Goal: Download file/media

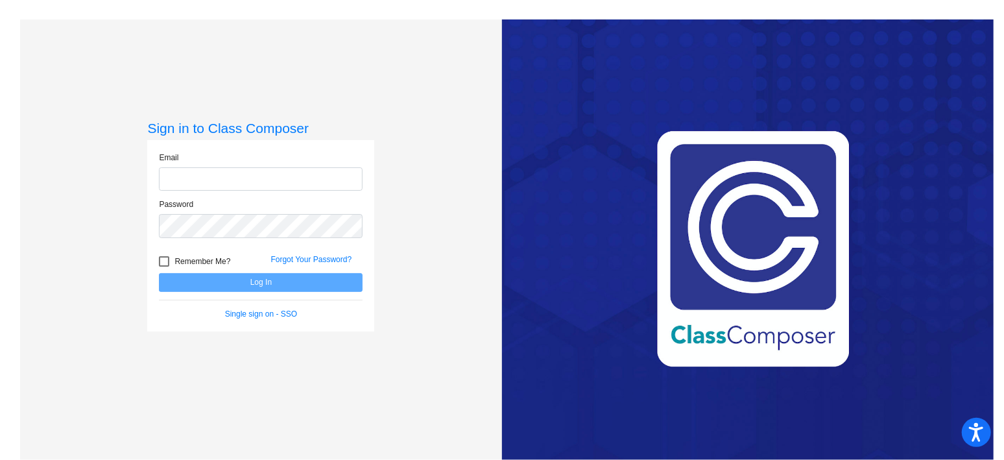
type input "[PERSON_NAME][EMAIL_ADDRESS][DOMAIN_NAME]"
click at [259, 285] on button "Log In" at bounding box center [261, 282] width 204 height 19
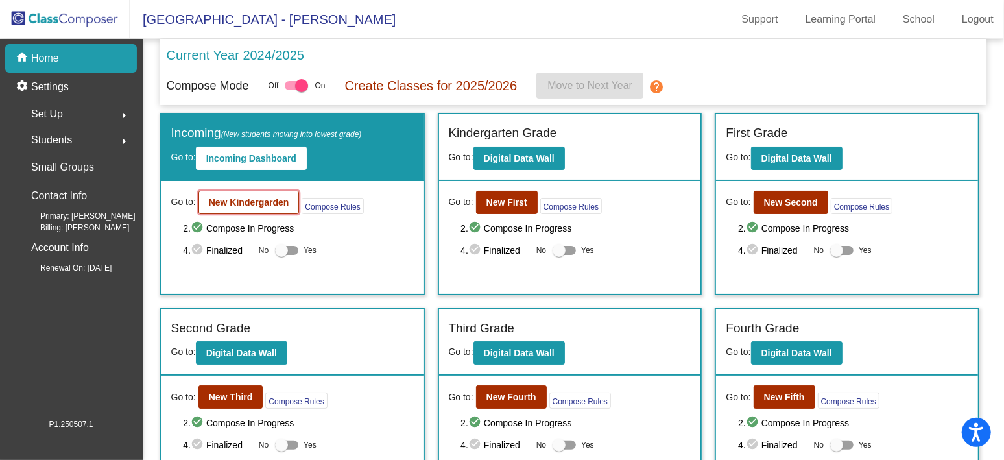
click at [251, 204] on b "New Kindergarden" at bounding box center [249, 202] width 80 height 10
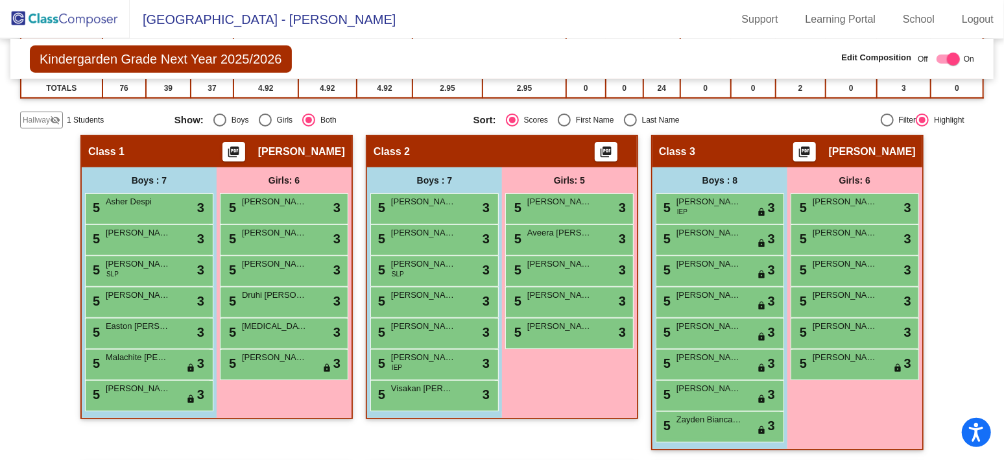
scroll to position [278, 0]
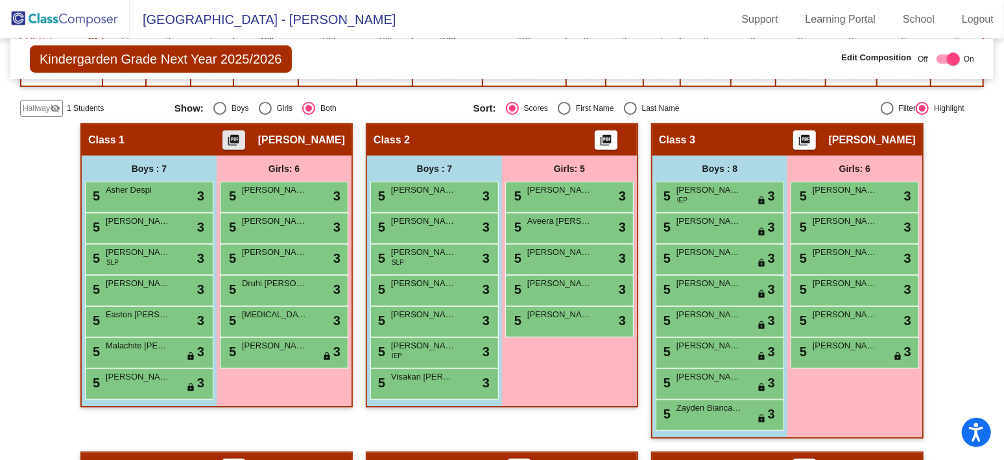
click at [241, 141] on mat-icon "picture_as_pdf" at bounding box center [234, 143] width 16 height 18
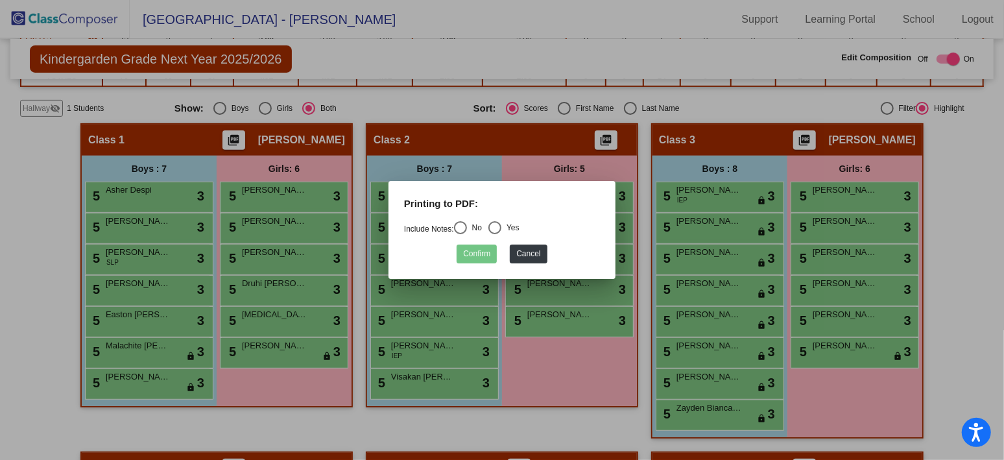
click at [462, 231] on div "Select an option" at bounding box center [460, 227] width 13 height 13
click at [460, 234] on input "No" at bounding box center [460, 234] width 1 height 1
radio input "true"
click at [479, 253] on button "Confirm" at bounding box center [476, 253] width 40 height 19
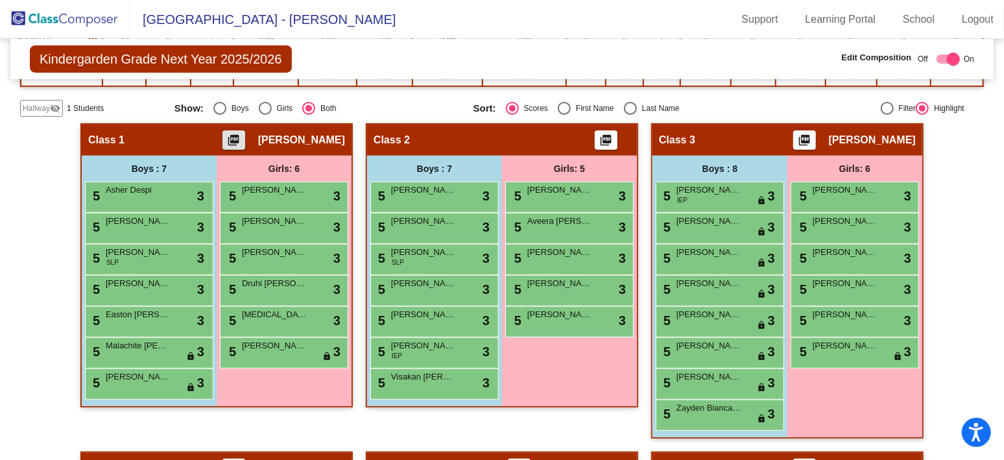
click at [121, 136] on div "Class 1 picture_as_pdf [PERSON_NAME]" at bounding box center [217, 139] width 270 height 31
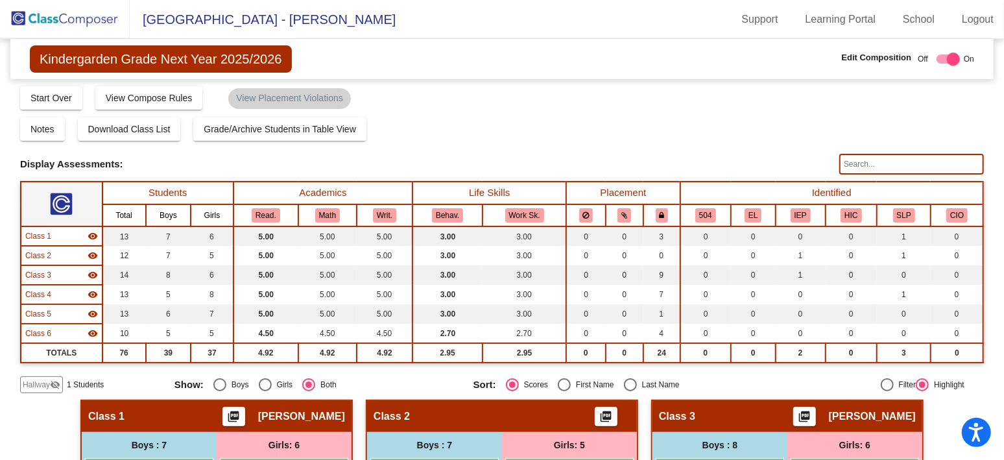
scroll to position [0, 0]
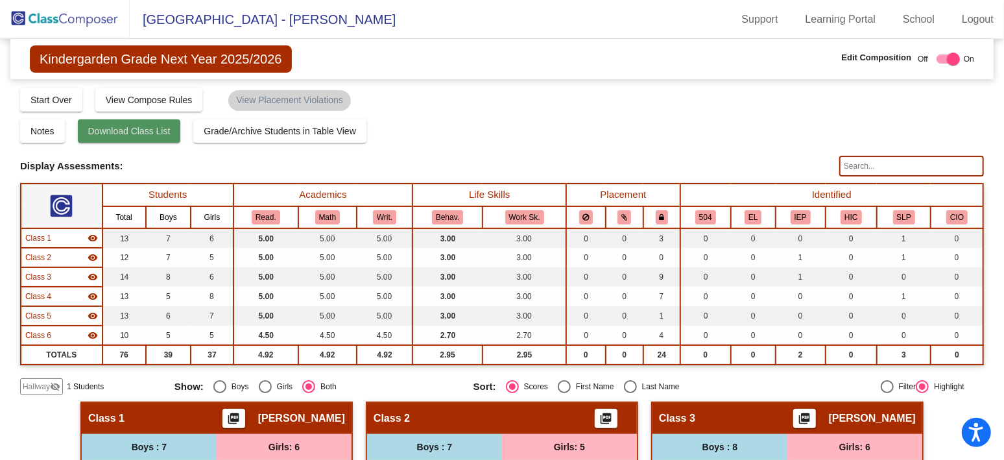
click at [124, 135] on span "Download Class List" at bounding box center [129, 131] width 82 height 10
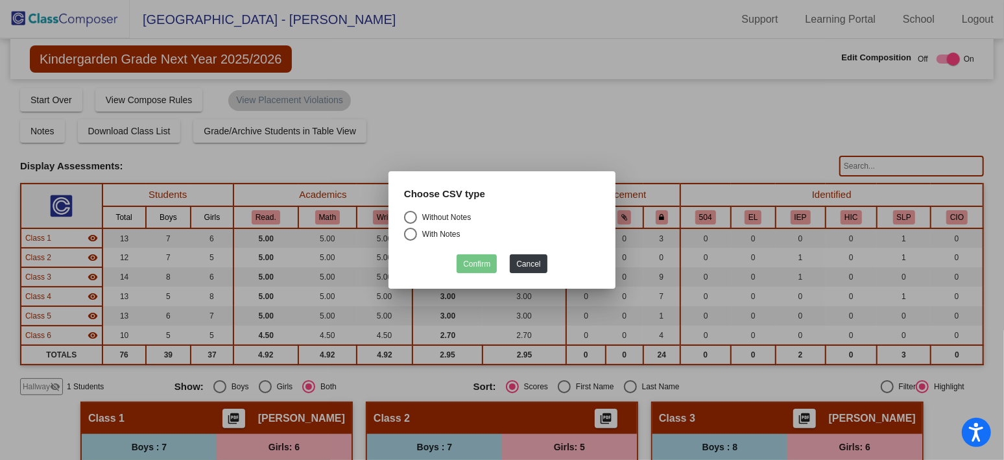
click at [410, 216] on div "Select an option" at bounding box center [410, 217] width 13 height 13
click at [410, 224] on input "Without Notes" at bounding box center [410, 224] width 1 height 1
radio input "true"
click at [469, 265] on button "Confirm" at bounding box center [476, 263] width 40 height 19
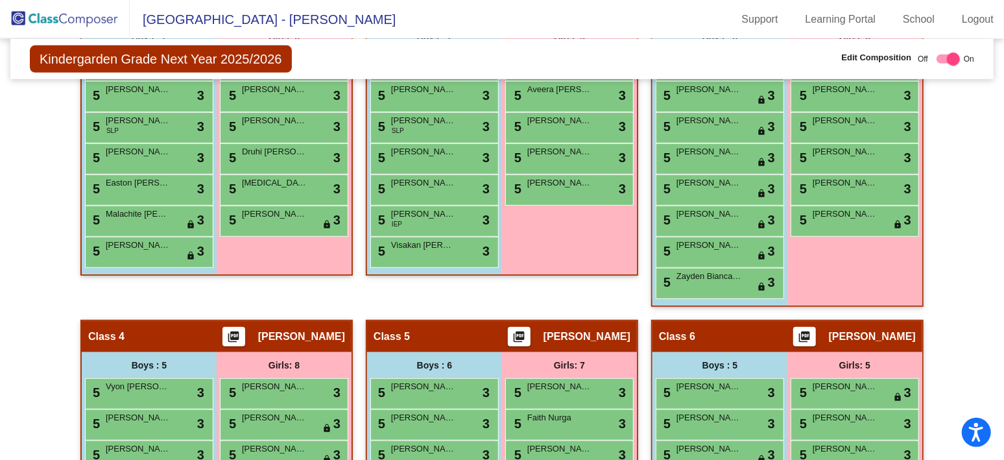
scroll to position [183, 0]
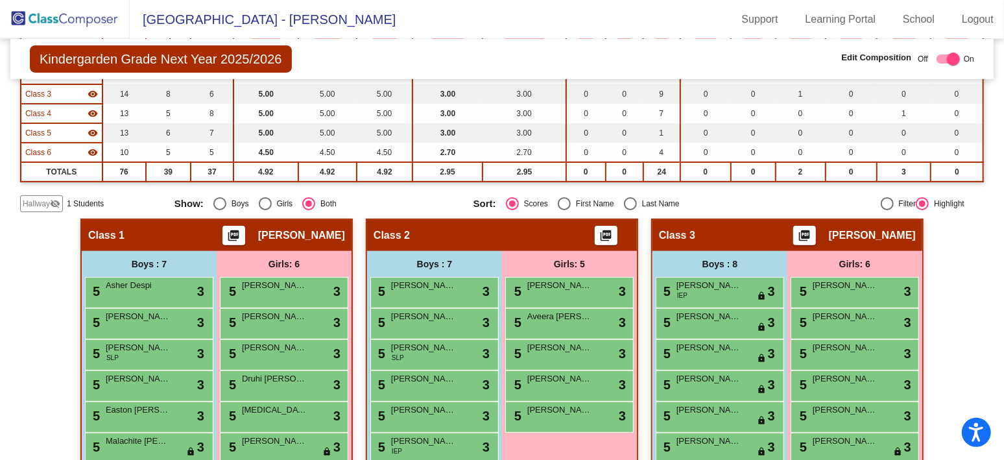
click at [155, 235] on div "Class 1 picture_as_pdf [PERSON_NAME]" at bounding box center [217, 235] width 270 height 31
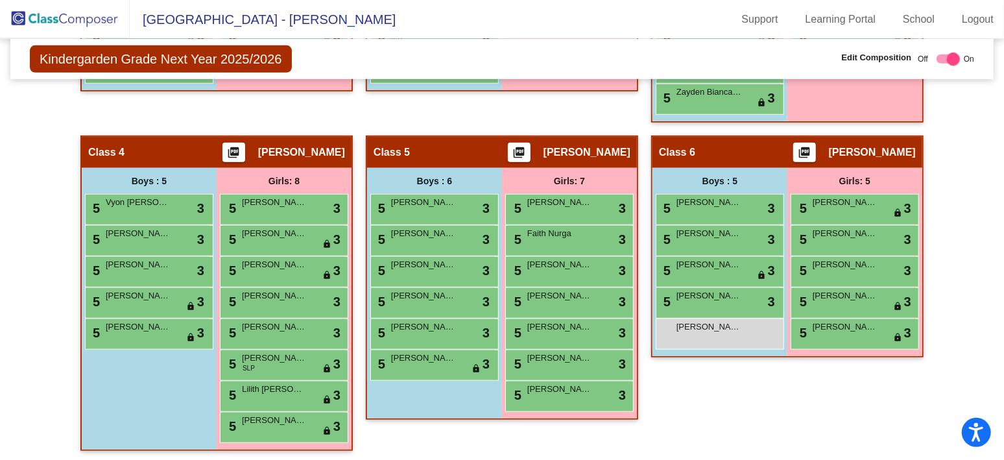
scroll to position [595, 0]
